Goal: Task Accomplishment & Management: Manage account settings

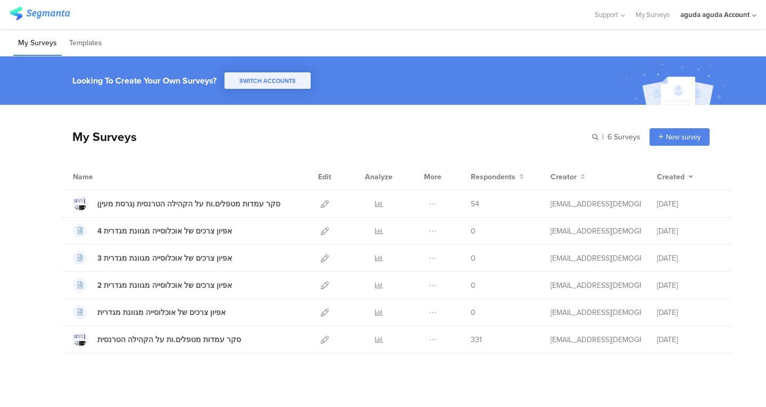
click at [718, 24] on div "aguda aguda Account" at bounding box center [719, 14] width 76 height 29
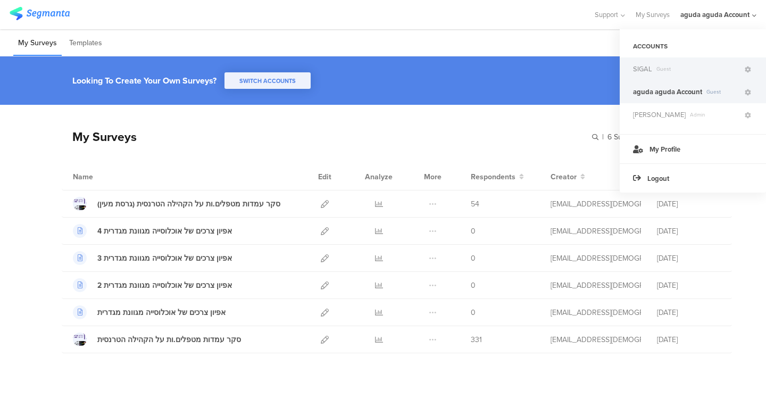
click at [649, 73] on span "SIGAL" at bounding box center [642, 69] width 19 height 10
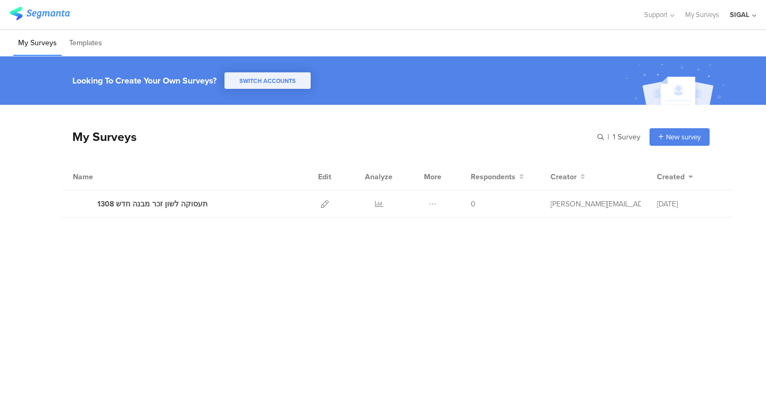
click at [478, 140] on div "My Surveys | 1 Survey New survey Start from scratch Choose from templates" at bounding box center [386, 136] width 648 height 43
click at [746, 11] on div "SIGAL" at bounding box center [740, 15] width 20 height 10
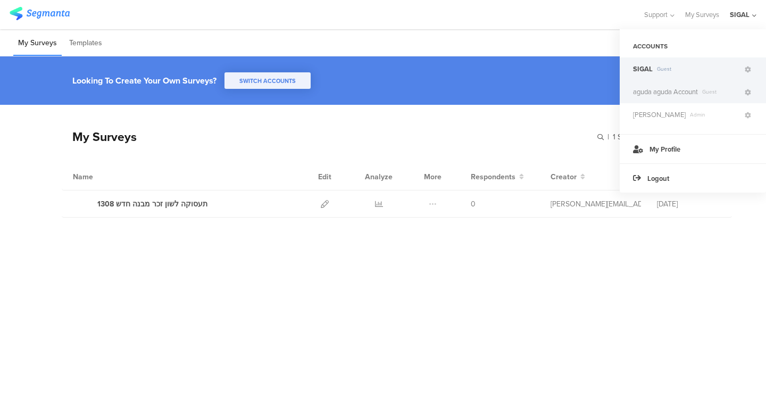
click at [686, 90] on span "aguda aguda Account" at bounding box center [665, 92] width 65 height 10
